Goal: Task Accomplishment & Management: Use online tool/utility

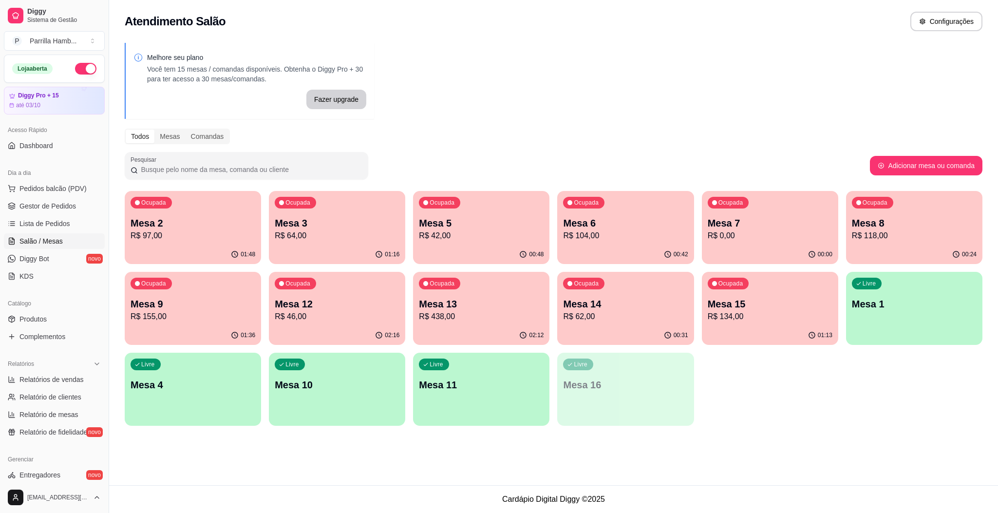
click at [656, 283] on div "Ocupada Mesa 14 R$ 62,00" at bounding box center [625, 299] width 136 height 54
click at [532, 205] on div "Ocupada Mesa 5 R$ 42,00" at bounding box center [482, 218] width 132 height 53
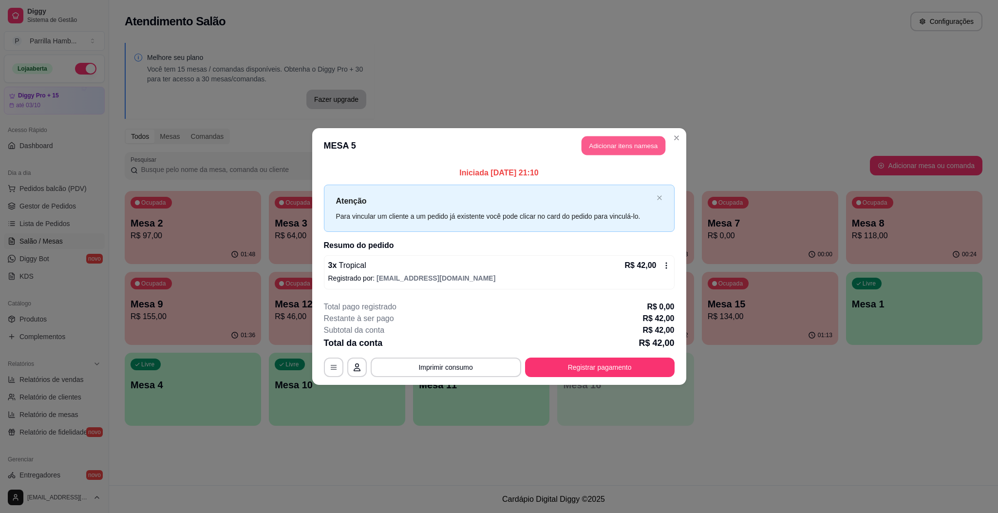
click at [618, 149] on button "Adicionar itens na mesa" at bounding box center [624, 145] width 84 height 19
click at [357, 78] on input "Pesquisa" at bounding box center [393, 73] width 718 height 10
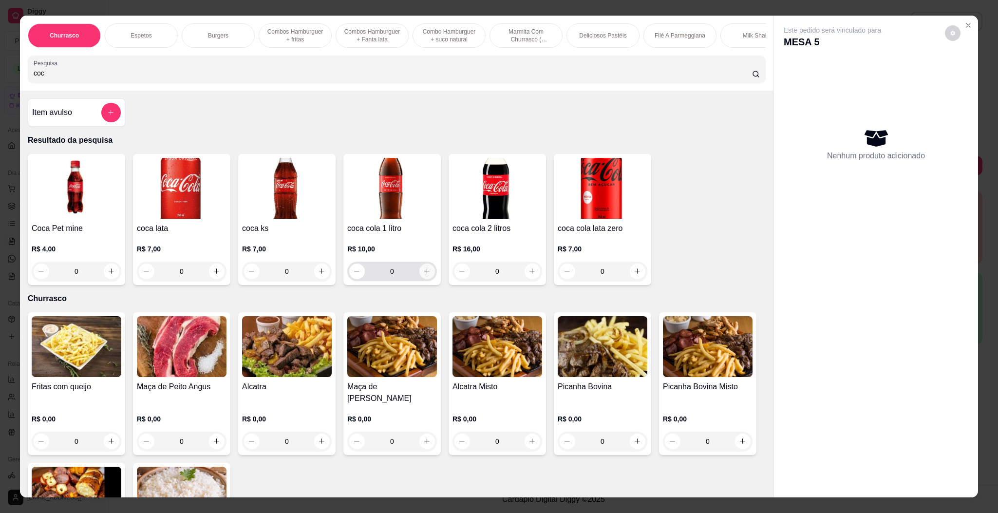
type input "coc"
click at [427, 278] on button "increase-product-quantity" at bounding box center [426, 271] width 15 height 15
type input "1"
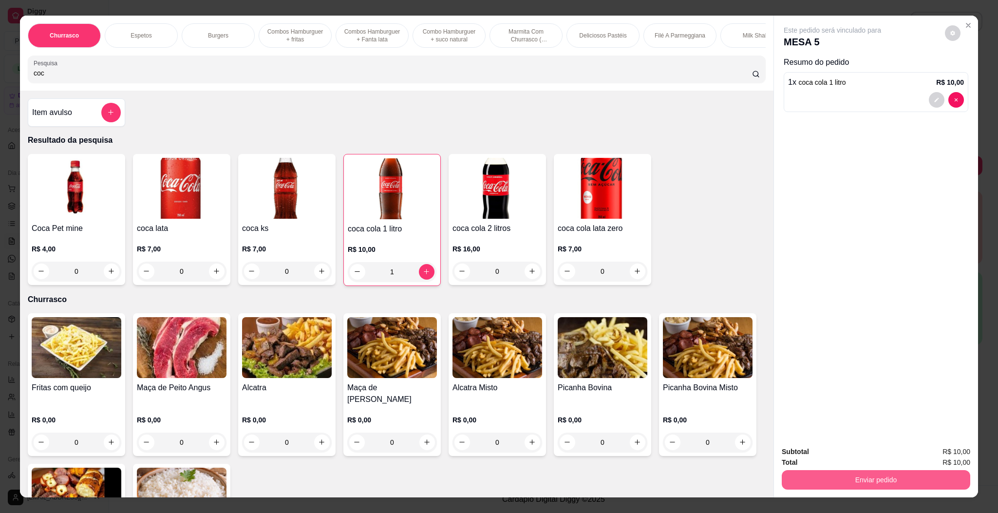
click at [906, 480] on button "Enviar pedido" at bounding box center [876, 479] width 189 height 19
click at [939, 454] on button "Enviar pedido" at bounding box center [943, 456] width 55 height 19
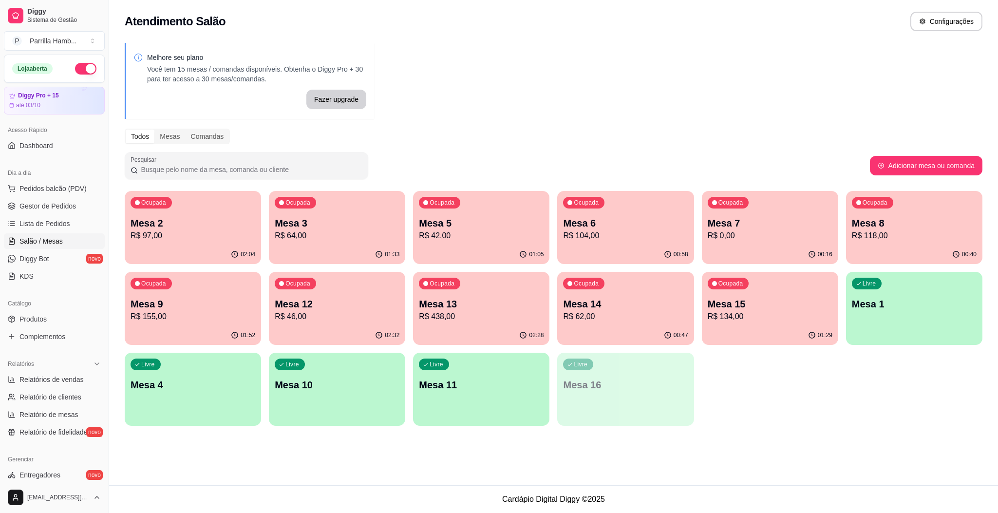
click at [769, 194] on div "Ocupada Mesa 7 R$ 0,00" at bounding box center [770, 218] width 136 height 54
click at [325, 228] on p "Mesa 3" at bounding box center [337, 223] width 125 height 14
click at [457, 239] on p "R$ 42,00" at bounding box center [481, 236] width 125 height 12
click at [639, 226] on p "Mesa 6" at bounding box center [625, 223] width 125 height 14
click at [831, 237] on p "R$ 0,00" at bounding box center [770, 236] width 125 height 12
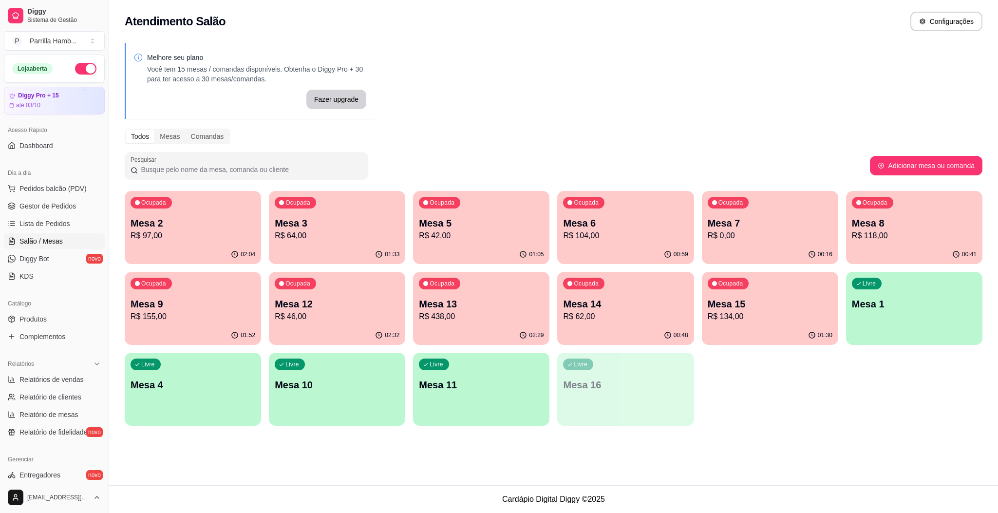
click at [938, 244] on div "Ocupada Mesa 8 R$ 118,00" at bounding box center [914, 218] width 136 height 54
click at [761, 317] on p "R$ 134,00" at bounding box center [770, 317] width 125 height 12
click at [756, 310] on p "Mesa 15" at bounding box center [770, 304] width 125 height 14
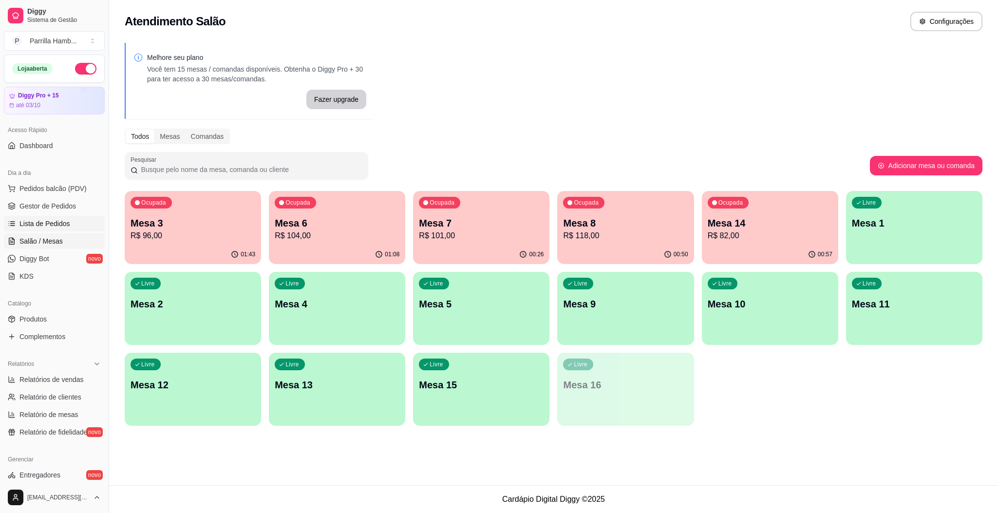
click at [51, 227] on span "Lista de Pedidos" at bounding box center [44, 224] width 51 height 10
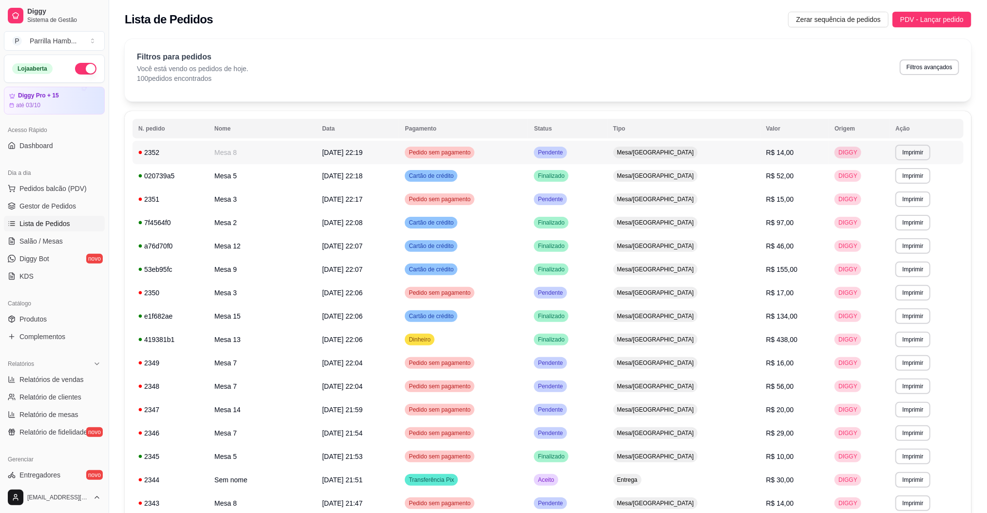
click at [790, 158] on td "R$ 14,00" at bounding box center [794, 152] width 69 height 23
click at [41, 242] on span "Salão / Mesas" at bounding box center [40, 241] width 43 height 10
